Goal: Information Seeking & Learning: Learn about a topic

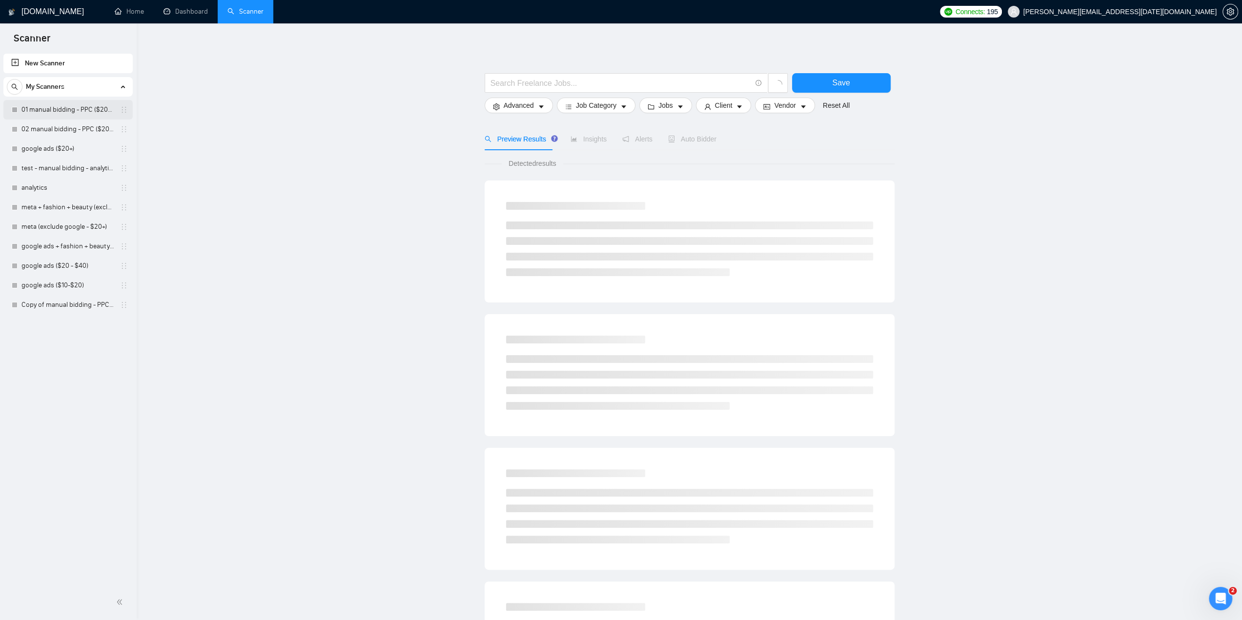
click at [54, 109] on link "01 manual bidding - PPC ($20+ few negatives + title search)" at bounding box center [67, 110] width 93 height 20
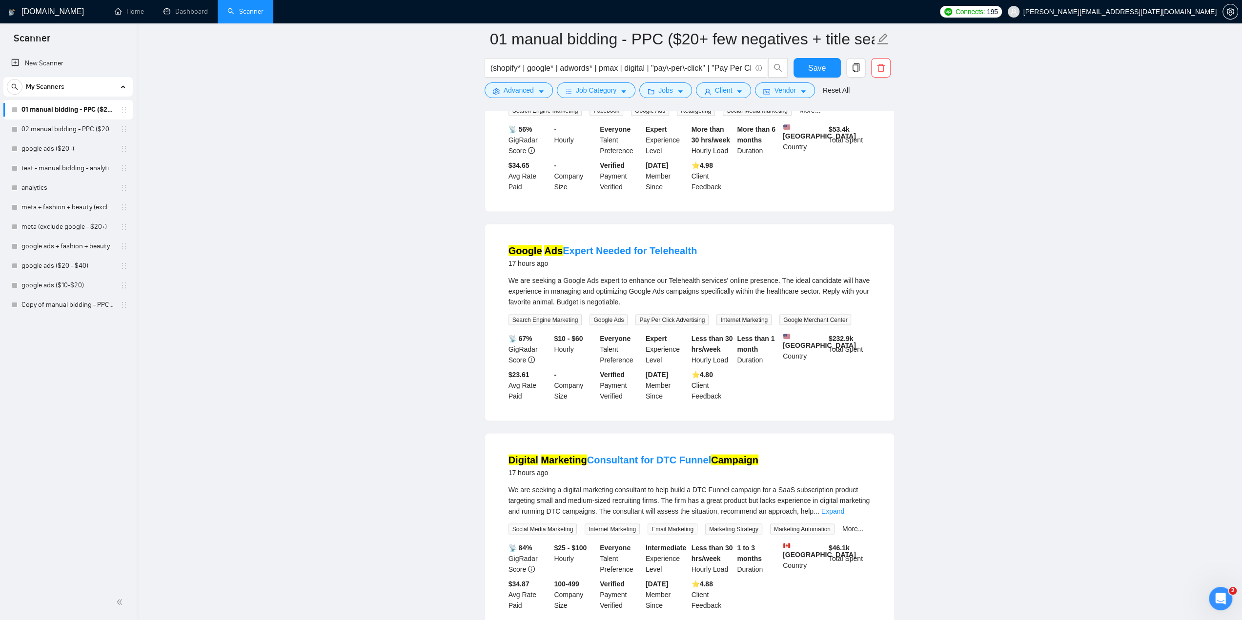
scroll to position [1849, 0]
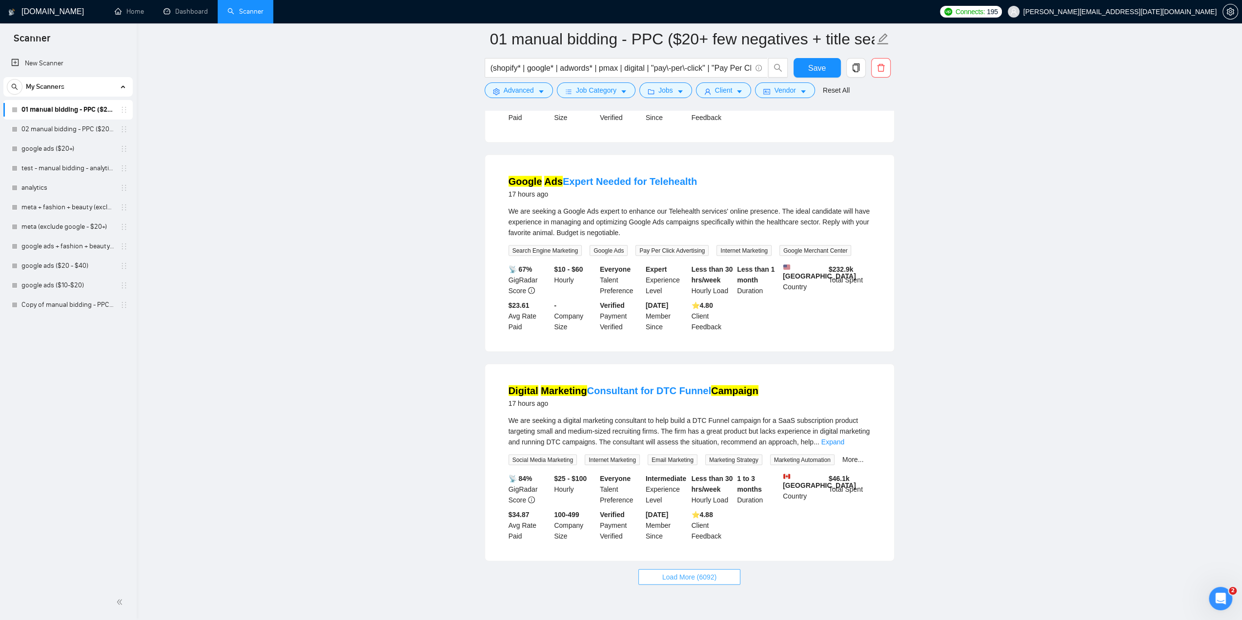
click at [704, 572] on span "Load More (6092)" at bounding box center [689, 577] width 54 height 11
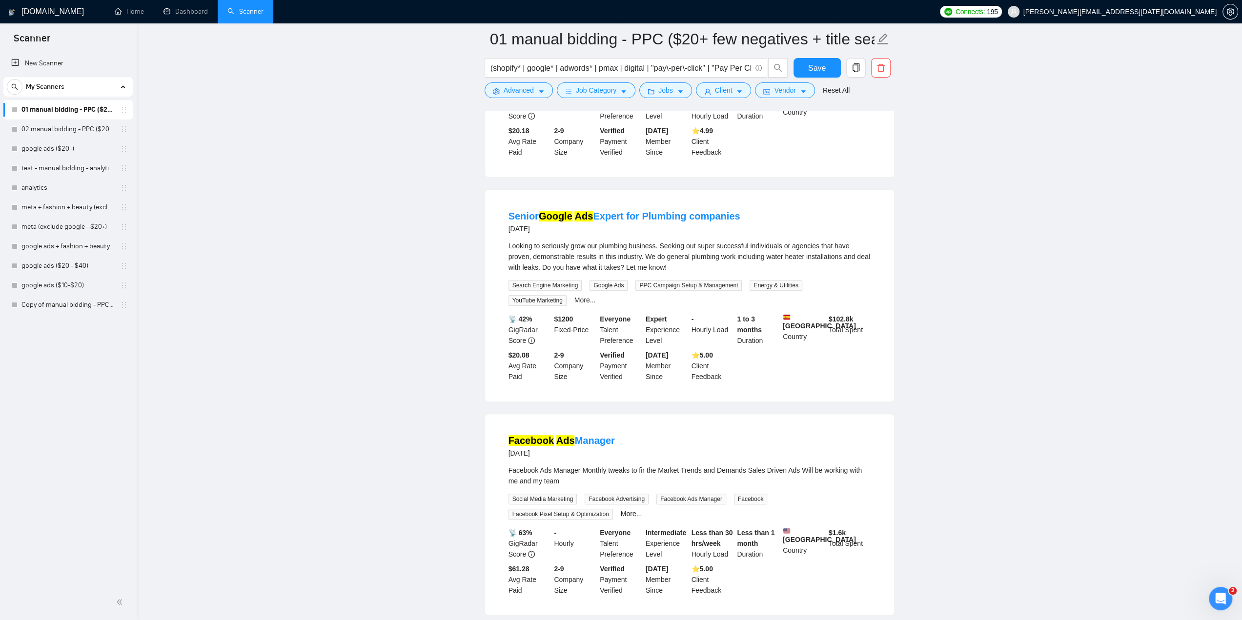
scroll to position [3956, 0]
click at [702, 620] on span "Load More (6082)" at bounding box center [689, 630] width 54 height 11
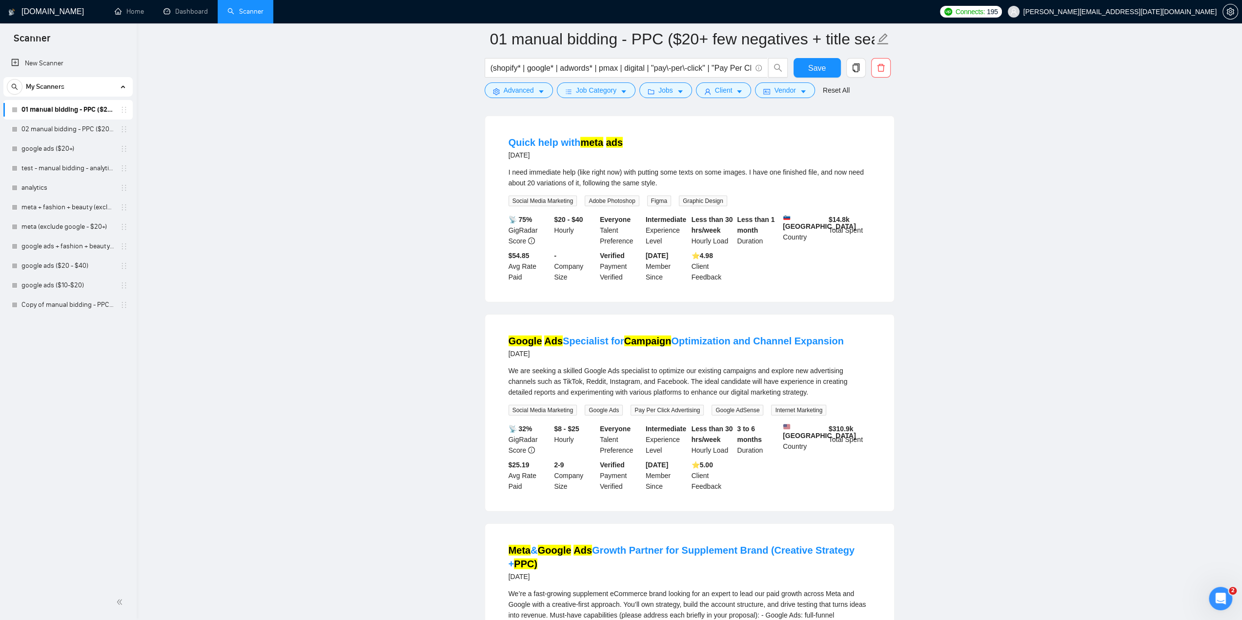
scroll to position [6118, 0]
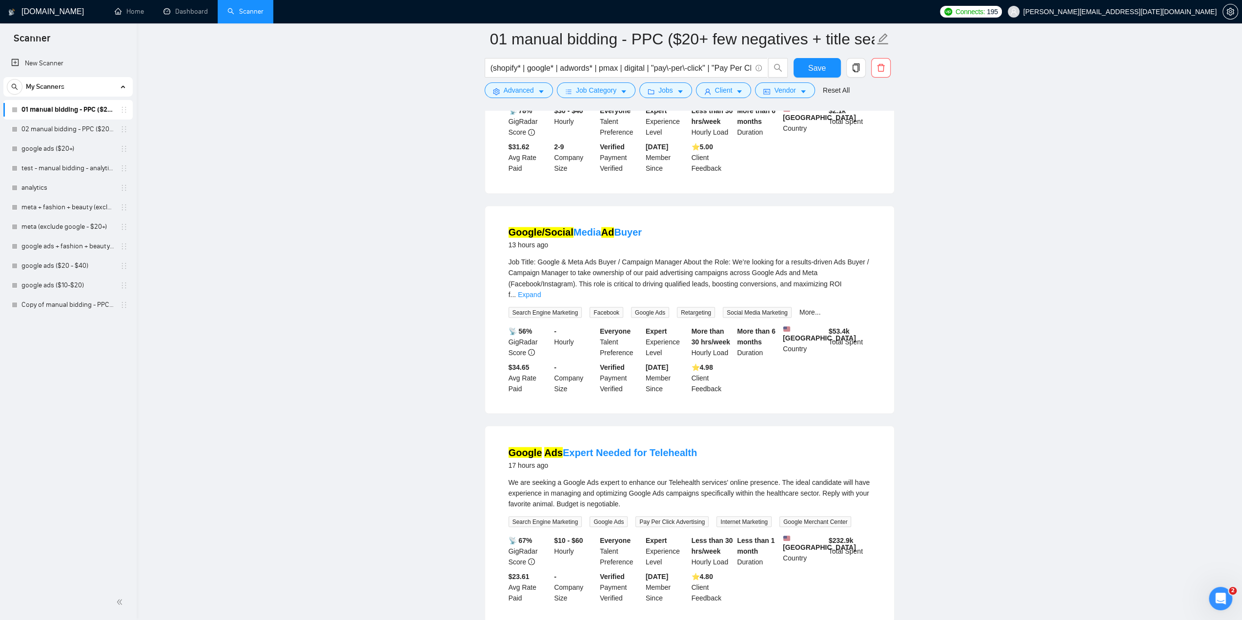
scroll to position [1480, 0]
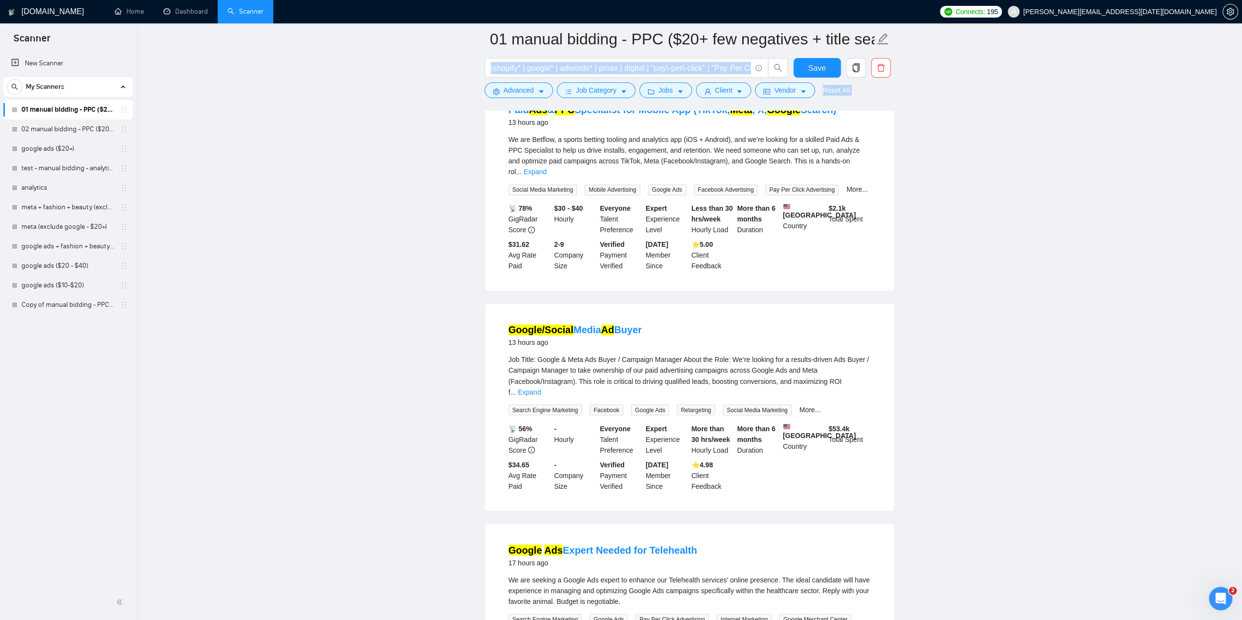
drag, startPoint x: 592, startPoint y: 291, endPoint x: 615, endPoint y: -59, distance: 351.2
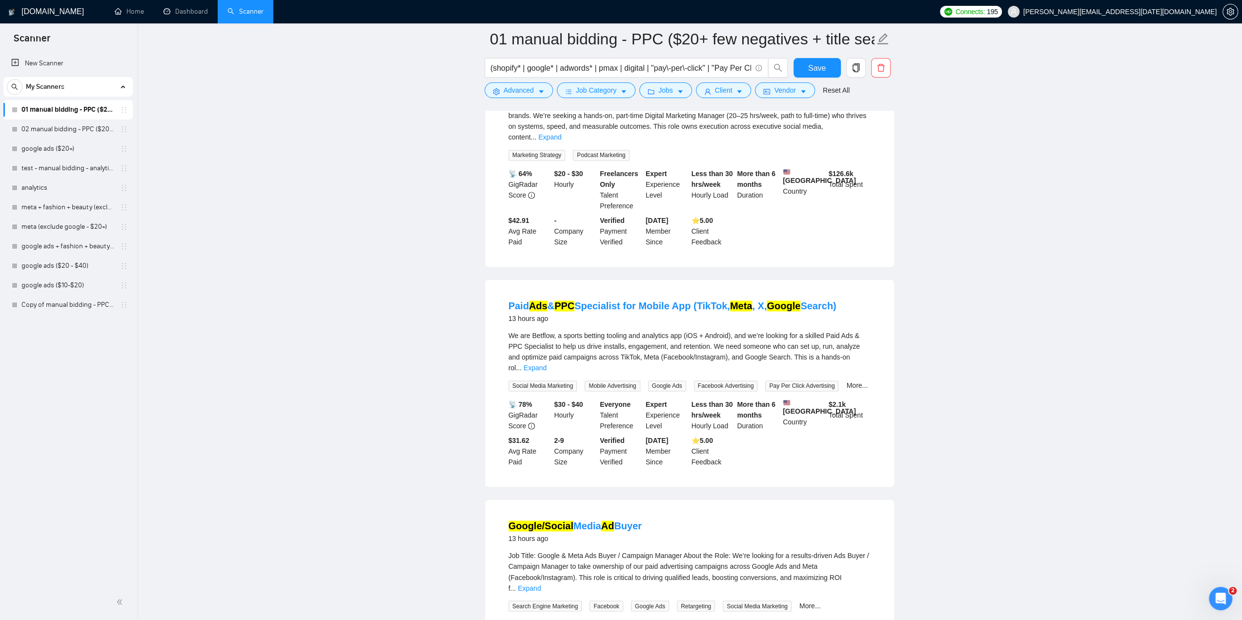
drag, startPoint x: 632, startPoint y: 277, endPoint x: 972, endPoint y: 294, distance: 340.7
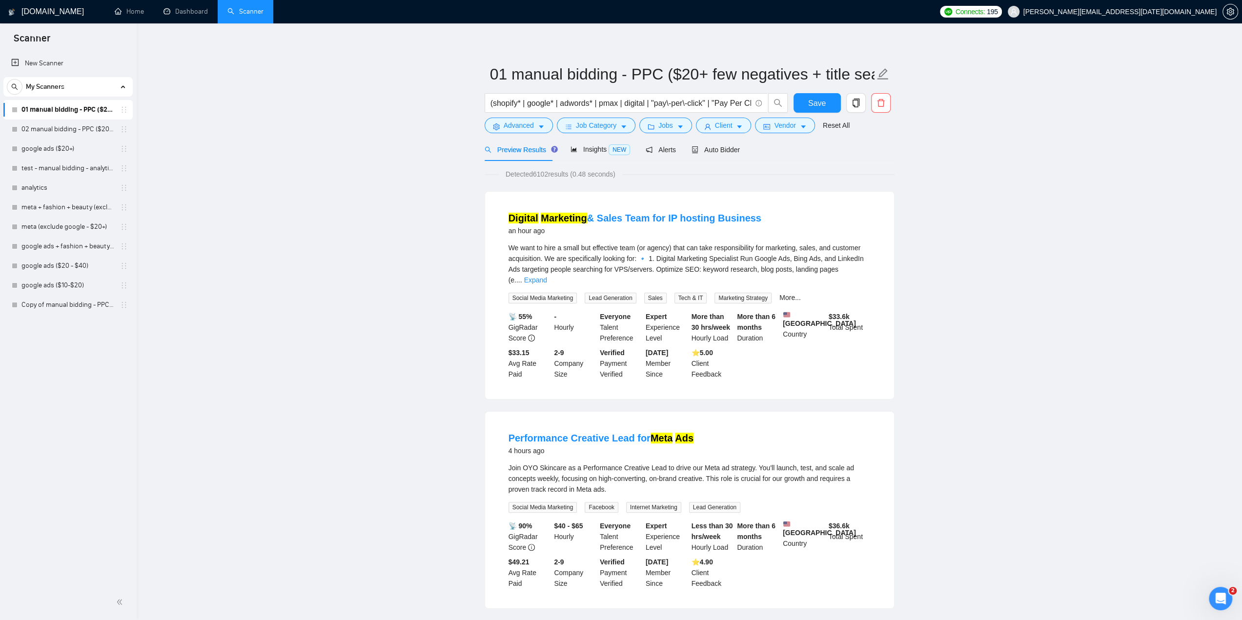
scroll to position [0, 0]
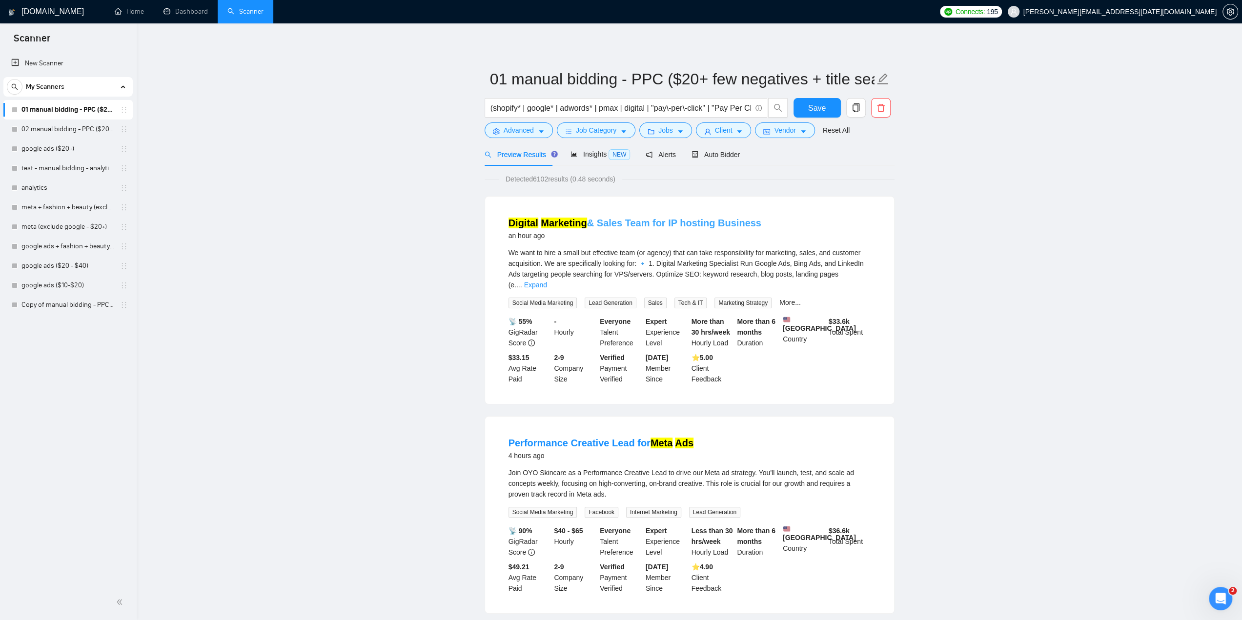
click at [590, 227] on link "Digital Marketing & Sales Team for IP hosting Business" at bounding box center [635, 223] width 253 height 11
click at [10, 217] on div "meta (exclude google - $20+)" at bounding box center [67, 227] width 129 height 20
